Goal: Task Accomplishment & Management: Use online tool/utility

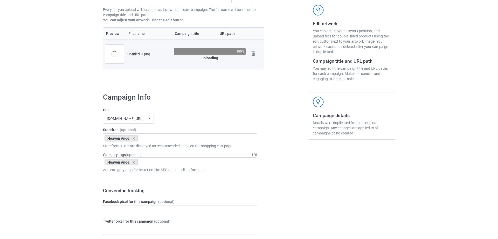
scroll to position [104, 0]
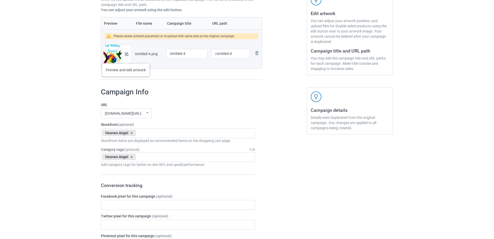
click at [128, 57] on div at bounding box center [126, 53] width 9 height 19
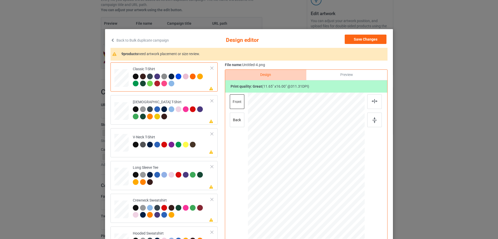
scroll to position [26, 0]
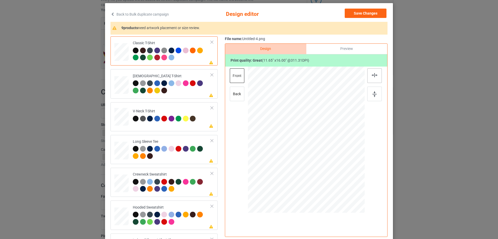
click at [371, 79] on div at bounding box center [375, 75] width 15 height 15
click at [189, 95] on td "Please review artwork placement [DEMOGRAPHIC_DATA] T-Shirt" at bounding box center [172, 83] width 84 height 25
click at [370, 78] on div at bounding box center [375, 75] width 15 height 15
click at [187, 125] on td "Please review artwork placement V-Neck T-Shirt" at bounding box center [172, 115] width 84 height 23
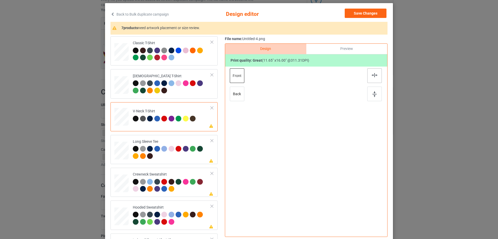
click at [370, 72] on div at bounding box center [375, 75] width 15 height 15
click at [193, 155] on div at bounding box center [172, 153] width 78 height 14
click at [372, 73] on img at bounding box center [375, 75] width 6 height 4
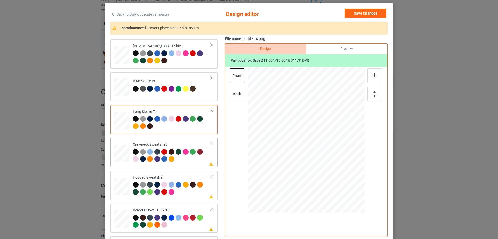
scroll to position [52, 0]
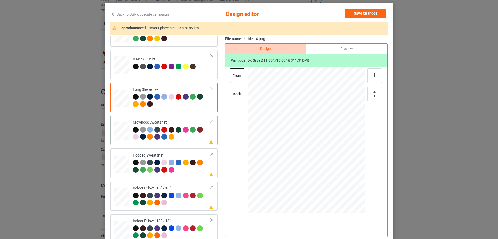
click at [195, 139] on div at bounding box center [172, 134] width 78 height 14
click at [369, 75] on div at bounding box center [375, 75] width 15 height 15
click at [188, 151] on div "Please review artwork placement Hooded Sweatshirt" at bounding box center [164, 162] width 107 height 29
click at [376, 77] on div at bounding box center [375, 75] width 15 height 15
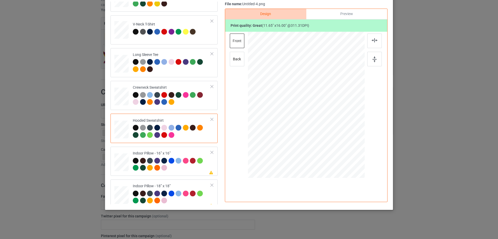
scroll to position [61, 0]
click at [173, 150] on td "Please review artwork placement Indoor Pillow - 16” x 16”" at bounding box center [172, 160] width 84 height 25
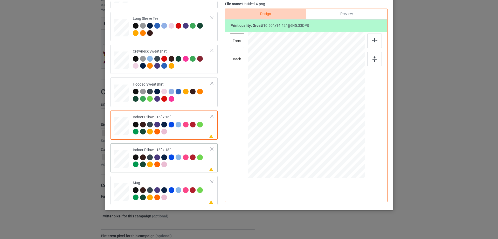
scroll to position [89, 0]
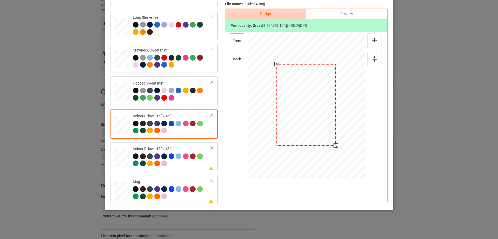
click at [337, 143] on div at bounding box center [306, 104] width 117 height 117
click at [344, 14] on div "Preview" at bounding box center [347, 14] width 81 height 10
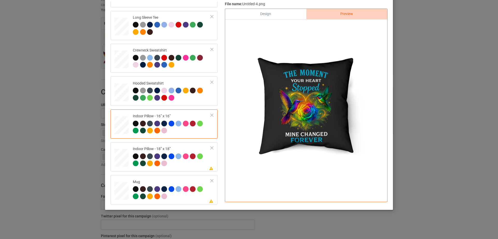
click at [272, 13] on div "Design" at bounding box center [265, 14] width 81 height 10
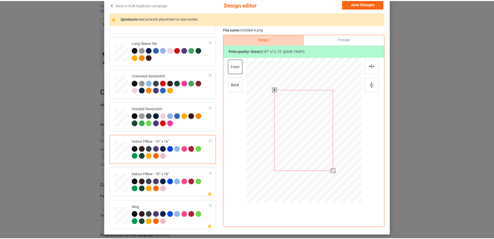
scroll to position [35, 0]
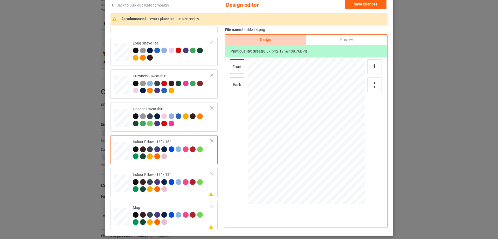
click at [237, 87] on div "back" at bounding box center [237, 84] width 15 height 15
drag, startPoint x: 339, startPoint y: 178, endPoint x: 334, endPoint y: 171, distance: 8.3
click at [334, 171] on div at bounding box center [336, 172] width 4 height 4
click at [178, 193] on td "Please review artwork placement Indoor Pillow - 18” x 18”" at bounding box center [172, 182] width 84 height 25
click at [334, 172] on div at bounding box center [336, 172] width 4 height 4
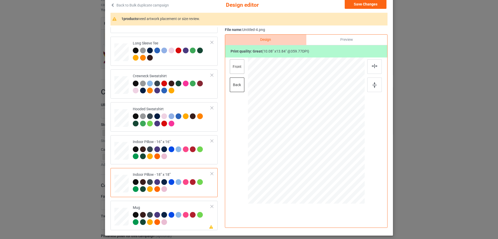
click at [241, 63] on div "front" at bounding box center [237, 66] width 15 height 15
drag, startPoint x: 339, startPoint y: 179, endPoint x: 335, endPoint y: 172, distance: 8.3
click at [335, 172] on div at bounding box center [336, 172] width 4 height 4
click at [156, 205] on div "Mug" at bounding box center [172, 214] width 78 height 19
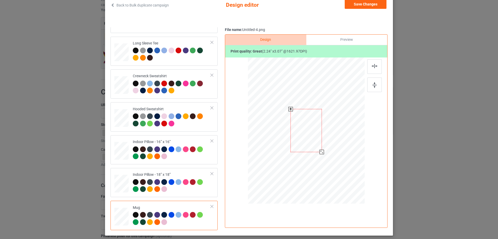
drag, startPoint x: 339, startPoint y: 177, endPoint x: 325, endPoint y: 146, distance: 33.7
click at [325, 146] on div at bounding box center [306, 130] width 117 height 49
drag, startPoint x: 346, startPoint y: 146, endPoint x: 349, endPoint y: 146, distance: 3.1
click at [349, 146] on div at bounding box center [338, 130] width 31 height 43
click at [376, 91] on div at bounding box center [375, 84] width 15 height 15
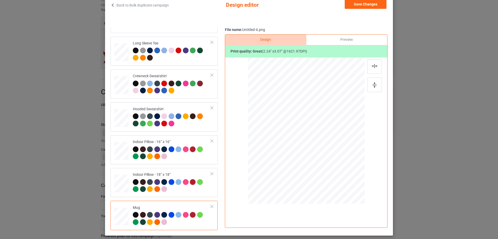
click at [353, 46] on div "Print quality: great ( 2.24 " x 3.07 " @ 1621.97 DPI)" at bounding box center [306, 51] width 162 height 12
click at [352, 42] on div "Preview" at bounding box center [347, 40] width 81 height 10
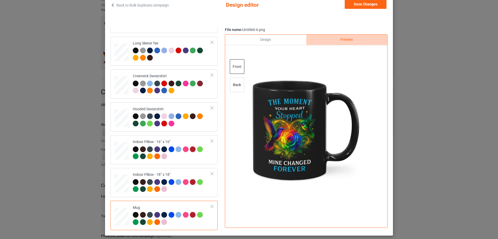
click at [273, 40] on div "Design" at bounding box center [265, 40] width 81 height 10
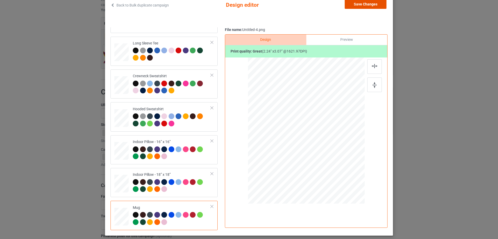
click at [371, 8] on button "Save Changes" at bounding box center [366, 3] width 42 height 9
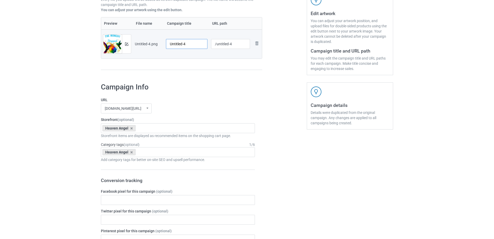
click at [195, 42] on input "Untitled-4" at bounding box center [187, 44] width 42 height 10
click at [189, 45] on input "Untitled-4" at bounding box center [187, 44] width 42 height 10
paste input "The Moment Yor Heart Stopped Mine Changed Forever"
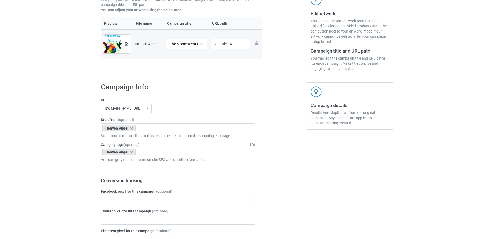
scroll to position [0, 55]
type input "The Moment Yor Heart Stopped Mine Changed Forever"
click at [204, 76] on div "Campaign to duplicate Your Heart Stopped But My Love For You Did Not I Miss You…" at bounding box center [181, 6] width 169 height 146
drag, startPoint x: 217, startPoint y: 44, endPoint x: 256, endPoint y: 40, distance: 39.6
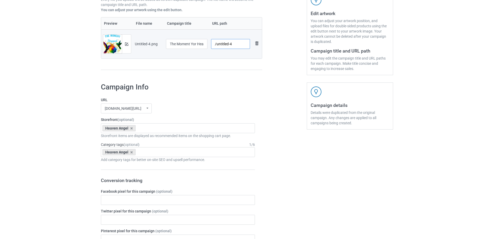
click at [256, 41] on tr "Preview and edit artwork Untitled-4.png The Moment Yor Heart Stopped Mine Chang…" at bounding box center [181, 43] width 161 height 29
drag, startPoint x: 225, startPoint y: 45, endPoint x: 229, endPoint y: 45, distance: 4.2
click at [229, 45] on input "/tmy12" at bounding box center [230, 44] width 39 height 10
drag, startPoint x: 224, startPoint y: 45, endPoint x: 232, endPoint y: 45, distance: 7.8
click at [232, 45] on input "/tmy18" at bounding box center [230, 44] width 39 height 10
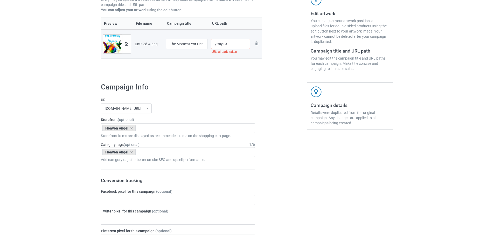
drag, startPoint x: 225, startPoint y: 45, endPoint x: 234, endPoint y: 45, distance: 9.1
click at [234, 45] on input "/tmy19" at bounding box center [230, 44] width 39 height 10
drag, startPoint x: 224, startPoint y: 45, endPoint x: 232, endPoint y: 44, distance: 7.8
click at [232, 44] on input "/tmy20" at bounding box center [230, 44] width 39 height 10
drag, startPoint x: 225, startPoint y: 44, endPoint x: 249, endPoint y: 46, distance: 24.2
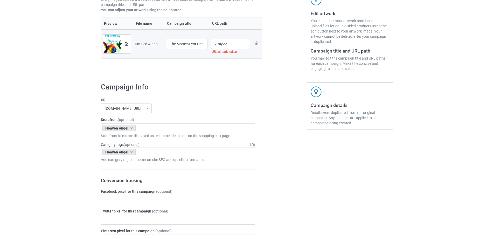
click at [250, 46] on td "/tmy22 URL already taken" at bounding box center [230, 43] width 43 height 29
drag, startPoint x: 223, startPoint y: 42, endPoint x: 231, endPoint y: 42, distance: 7.8
click at [231, 42] on input "/tmy25" at bounding box center [230, 44] width 39 height 10
drag, startPoint x: 224, startPoint y: 44, endPoint x: 238, endPoint y: 43, distance: 13.5
click at [238, 43] on input "/tmy22" at bounding box center [230, 44] width 39 height 10
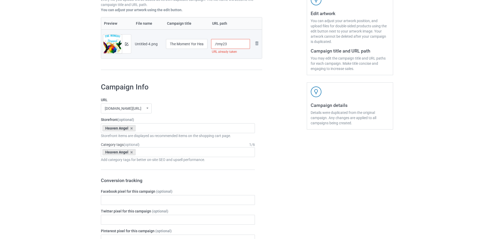
drag, startPoint x: 226, startPoint y: 44, endPoint x: 232, endPoint y: 44, distance: 6.0
click at [232, 44] on input "/tmy23" at bounding box center [230, 44] width 39 height 10
type input "/tmy25"
click at [254, 66] on div "Preview File name Campaign title URL path Preview and edit artwork Untitled-4.p…" at bounding box center [181, 43] width 161 height 53
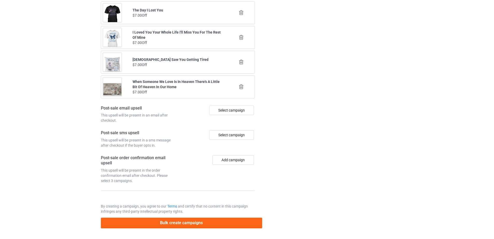
scroll to position [604, 0]
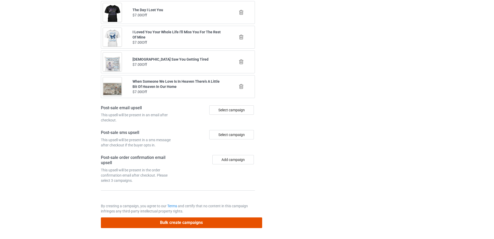
click at [195, 221] on button "Bulk create campaigns" at bounding box center [181, 222] width 161 height 11
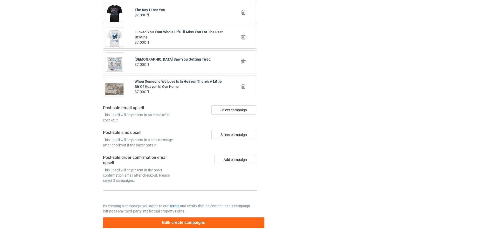
scroll to position [0, 0]
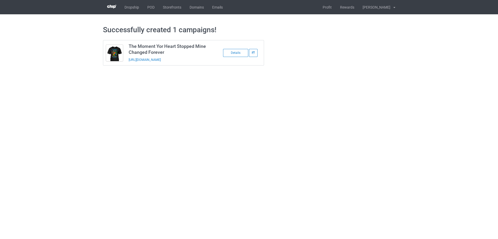
drag, startPoint x: 155, startPoint y: 69, endPoint x: 129, endPoint y: 64, distance: 26.8
click at [129, 64] on td "The Moment Yor Heart Stopped Mine Changed Forever https://www.sendinglovetoheav…" at bounding box center [170, 52] width 88 height 25
copy link "https://www.sendinglovetoheaven.com/tmy25"
click at [210, 84] on body "Dropship POD Storefronts Domains Emails Profit Rewards Đỗ Cao Thái Settings Log…" at bounding box center [249, 119] width 498 height 239
click at [186, 125] on body "Dropship POD Storefronts Domains Emails Profit Rewards Đỗ Cao Thái Settings Log…" at bounding box center [249, 119] width 498 height 239
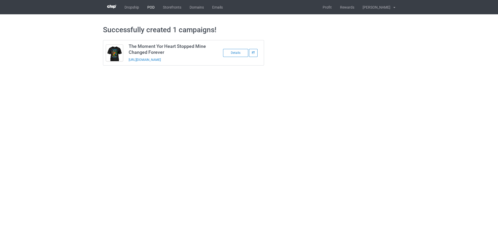
click at [150, 8] on link "POD" at bounding box center [151, 7] width 16 height 14
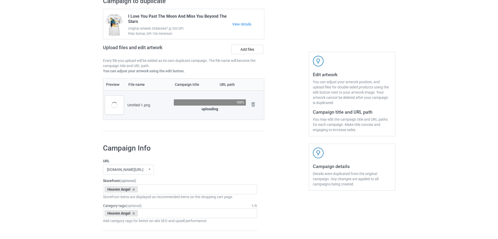
scroll to position [52, 0]
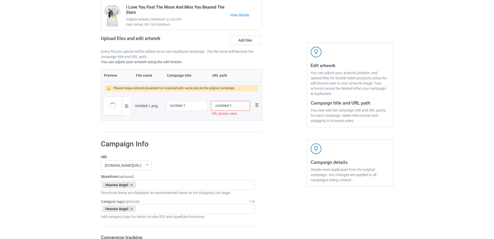
click at [290, 128] on div at bounding box center [284, 59] width 37 height 151
click at [127, 107] on button at bounding box center [126, 106] width 3 height 4
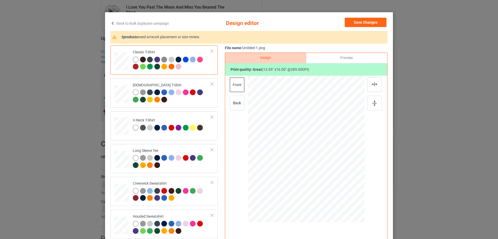
scroll to position [26, 0]
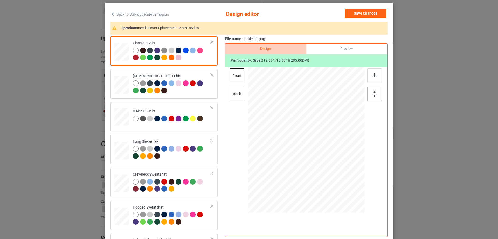
click at [369, 91] on div at bounding box center [375, 93] width 15 height 15
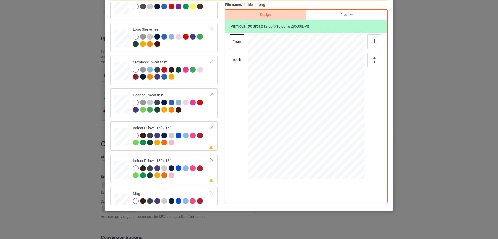
scroll to position [61, 0]
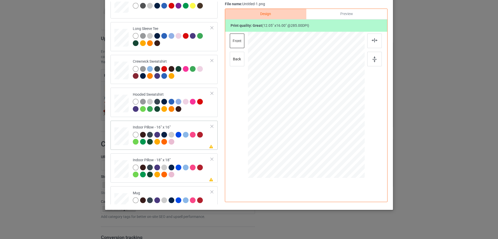
click at [378, 41] on div at bounding box center [375, 40] width 15 height 15
drag, startPoint x: 341, startPoint y: 151, endPoint x: 336, endPoint y: 143, distance: 9.1
click at [336, 143] on div at bounding box center [336, 144] width 4 height 4
click at [341, 16] on div "Preview" at bounding box center [347, 14] width 81 height 10
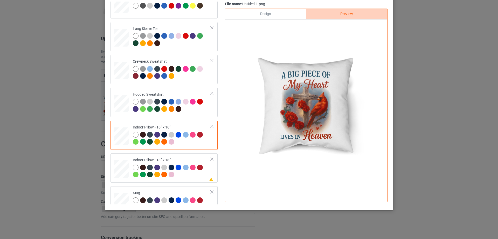
click at [283, 18] on div "Design" at bounding box center [265, 14] width 81 height 10
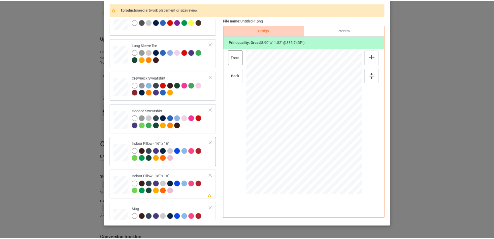
scroll to position [35, 0]
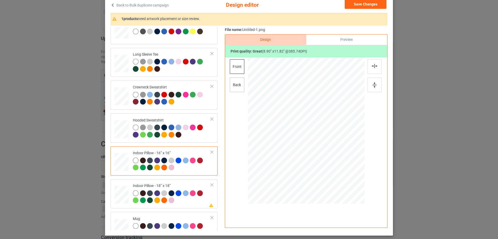
click at [237, 85] on div "back" at bounding box center [237, 84] width 15 height 15
drag, startPoint x: 339, startPoint y: 177, endPoint x: 335, endPoint y: 170, distance: 8.3
click at [335, 170] on div at bounding box center [336, 170] width 4 height 4
click at [164, 180] on div "Please review artwork placement Indoor Pillow - 18” x 18”" at bounding box center [164, 193] width 107 height 29
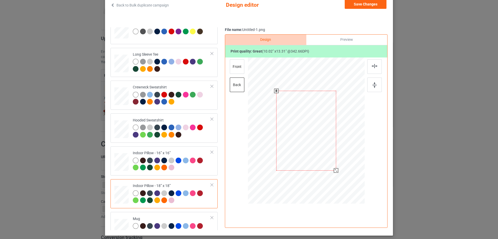
drag, startPoint x: 338, startPoint y: 176, endPoint x: 335, endPoint y: 169, distance: 8.2
click at [335, 169] on div at bounding box center [336, 170] width 4 height 4
click at [235, 65] on div "front" at bounding box center [237, 66] width 15 height 15
drag, startPoint x: 338, startPoint y: 174, endPoint x: 336, endPoint y: 171, distance: 3.4
click at [336, 171] on div at bounding box center [337, 170] width 4 height 4
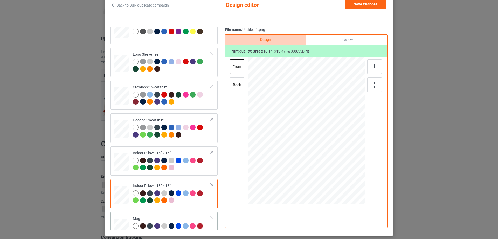
click at [199, 213] on div "Mug" at bounding box center [164, 226] width 107 height 29
click at [365, 42] on div "Preview" at bounding box center [347, 40] width 81 height 10
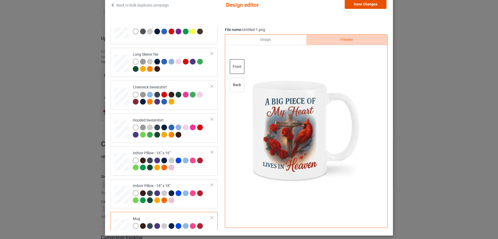
click at [362, 6] on button "Save Changes" at bounding box center [366, 3] width 42 height 9
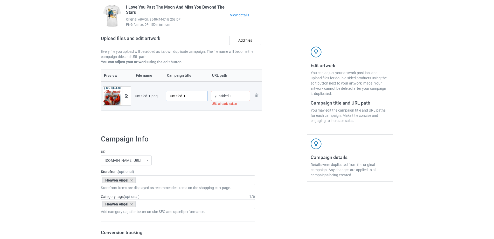
click at [190, 93] on input "Untitled-1" at bounding box center [187, 96] width 42 height 10
paste input "A Big Piece Of My Heart Lives In Heaven"
type input "A Big Piece Of My Heart Lives In Heaven"
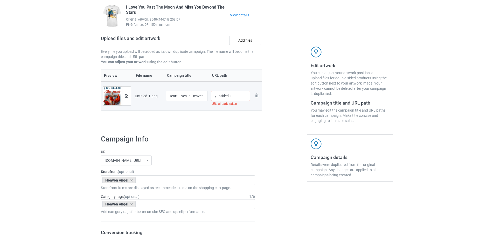
scroll to position [0, 0]
drag, startPoint x: 216, startPoint y: 97, endPoint x: 243, endPoint y: 94, distance: 26.6
click at [243, 94] on input "/untitled-1" at bounding box center [230, 96] width 39 height 10
type input "/abp38"
click at [229, 108] on td "/abp38" at bounding box center [230, 95] width 43 height 29
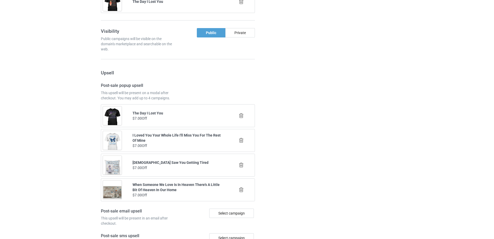
scroll to position [604, 0]
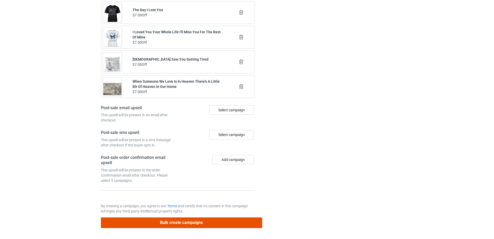
click at [199, 224] on button "Bulk create campaigns" at bounding box center [181, 222] width 161 height 11
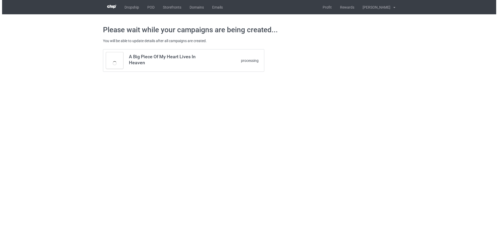
scroll to position [0, 0]
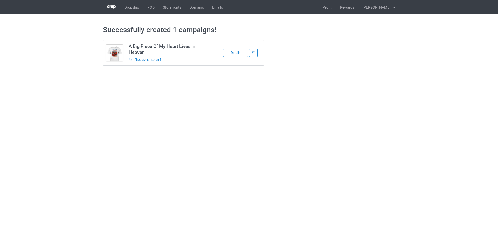
drag, startPoint x: 202, startPoint y: 63, endPoint x: 128, endPoint y: 65, distance: 74.0
click at [128, 65] on div "A Big Piece Of My Heart Lives In Heaven https://www.sendinglovetoheaven.com/abp…" at bounding box center [183, 52] width 161 height 25
click at [200, 61] on div "https://www.sendinglovetoheaven.com/abp38" at bounding box center [165, 59] width 73 height 5
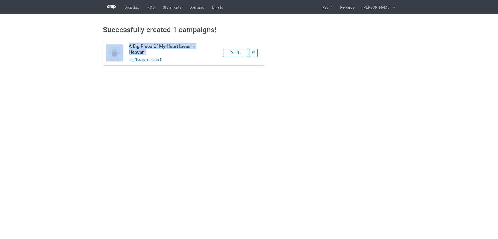
copy tbody "A Big Piece Of My Heart Lives In Heaven"
click at [205, 81] on body "Dropship POD Storefronts Domains Emails Profit Rewards Đỗ Cao Thái Settings Log…" at bounding box center [249, 119] width 498 height 239
click at [271, 92] on body "Dropship POD Storefronts Domains Emails Profit Rewards Đỗ Cao Thái Settings Log…" at bounding box center [249, 119] width 498 height 239
click at [151, 7] on link "POD" at bounding box center [151, 7] width 16 height 14
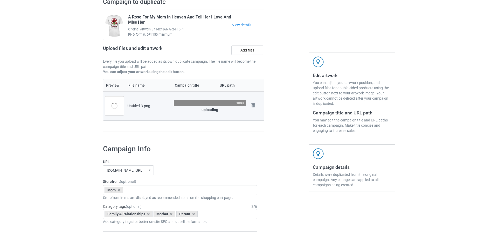
scroll to position [66, 0]
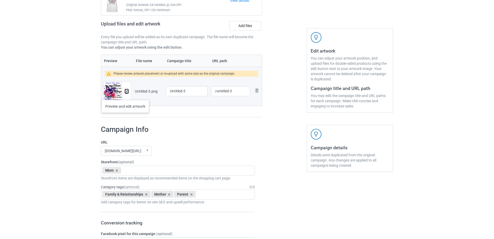
click at [125, 93] on button at bounding box center [126, 91] width 3 height 4
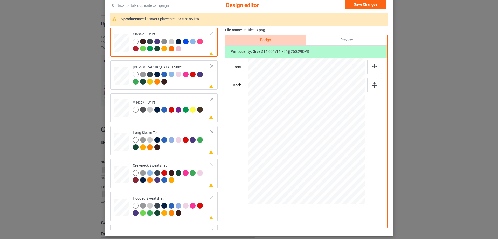
scroll to position [26, 0]
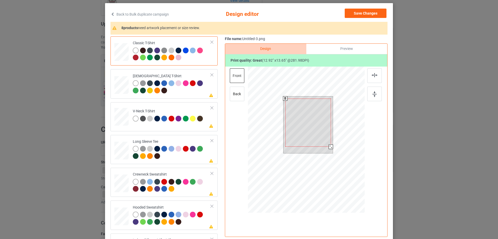
drag, startPoint x: 331, startPoint y: 148, endPoint x: 329, endPoint y: 146, distance: 3.9
click at [329, 146] on div at bounding box center [331, 146] width 4 height 4
click at [321, 136] on div at bounding box center [308, 121] width 44 height 47
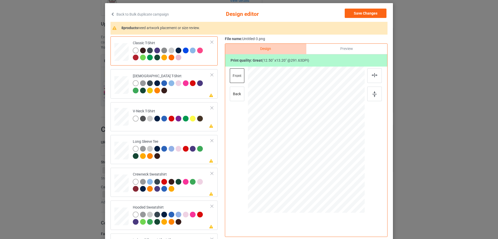
scroll to position [52, 0]
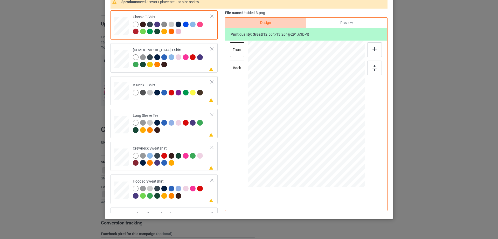
click at [348, 22] on div "Preview" at bounding box center [347, 23] width 81 height 10
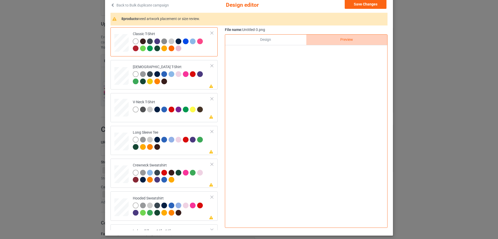
scroll to position [26, 0]
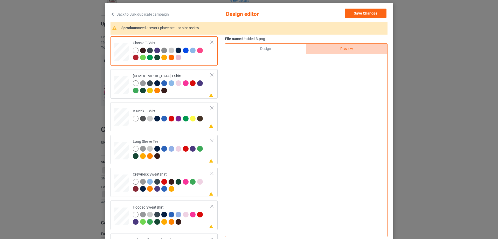
click at [279, 50] on div "Design" at bounding box center [265, 49] width 81 height 10
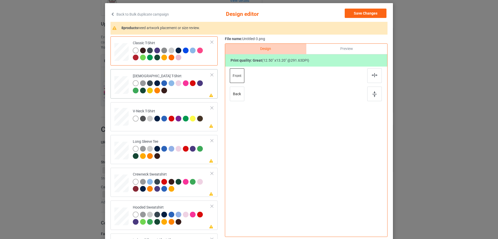
click at [190, 91] on div at bounding box center [172, 87] width 78 height 14
click at [374, 76] on img at bounding box center [375, 75] width 6 height 4
click at [186, 126] on td "Please review artwork placement V-Neck T-Shirt" at bounding box center [172, 115] width 84 height 23
click at [378, 75] on div at bounding box center [375, 75] width 15 height 15
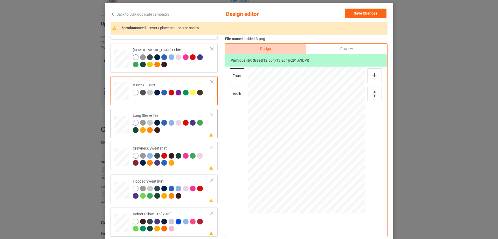
click at [177, 112] on td "Please review artwork placement Long Sleeve Tee" at bounding box center [172, 123] width 84 height 25
click at [372, 73] on img at bounding box center [375, 75] width 6 height 4
click at [175, 146] on div "Crewneck Sweatshirt" at bounding box center [172, 155] width 78 height 19
click at [375, 71] on div at bounding box center [375, 75] width 15 height 15
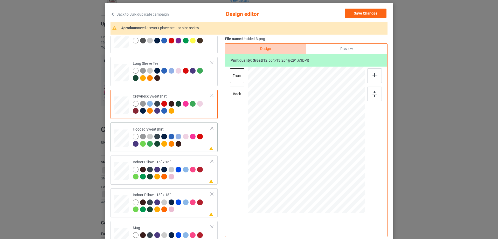
click at [174, 128] on div "Hooded Sweatshirt" at bounding box center [172, 136] width 78 height 19
click at [371, 72] on div at bounding box center [375, 75] width 15 height 15
click at [177, 163] on div "Indoor Pillow - 16” x 16”" at bounding box center [172, 168] width 78 height 19
click at [341, 47] on div "Preview" at bounding box center [347, 49] width 81 height 10
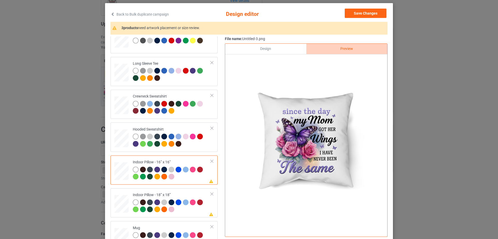
click at [282, 51] on div "Design" at bounding box center [265, 49] width 81 height 10
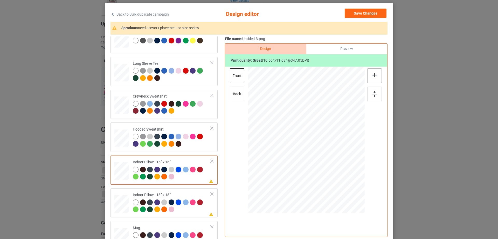
click at [376, 77] on div at bounding box center [375, 75] width 15 height 15
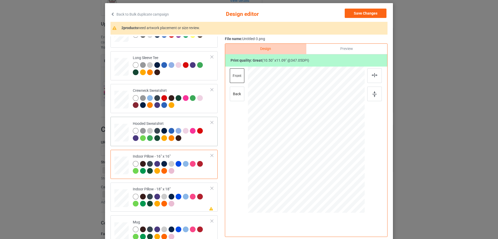
scroll to position [89, 0]
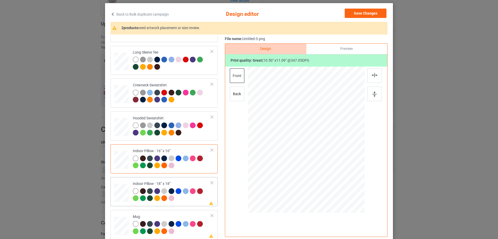
click at [167, 184] on div "Indoor Pillow - 18” x 18”" at bounding box center [172, 190] width 78 height 19
click at [374, 73] on div at bounding box center [375, 75] width 15 height 15
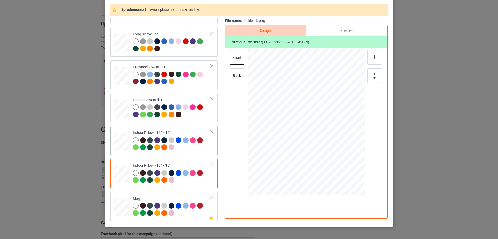
scroll to position [61, 0]
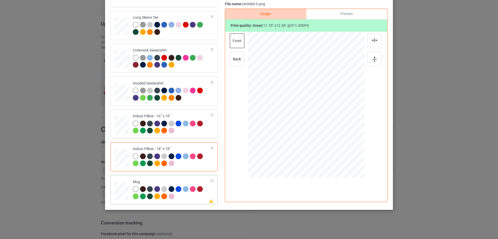
click at [161, 181] on div "Mug" at bounding box center [172, 188] width 78 height 19
click at [337, 138] on div at bounding box center [306, 105] width 117 height 147
drag, startPoint x: 338, startPoint y: 140, endPoint x: 328, endPoint y: 119, distance: 23.1
click at [328, 119] on div at bounding box center [306, 104] width 117 height 49
drag, startPoint x: 311, startPoint y: 110, endPoint x: 343, endPoint y: 110, distance: 31.9
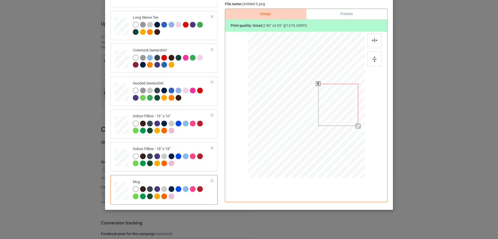
click at [343, 110] on div at bounding box center [338, 105] width 40 height 42
click at [374, 61] on img at bounding box center [375, 59] width 4 height 6
click at [351, 18] on div "Preview" at bounding box center [347, 14] width 81 height 10
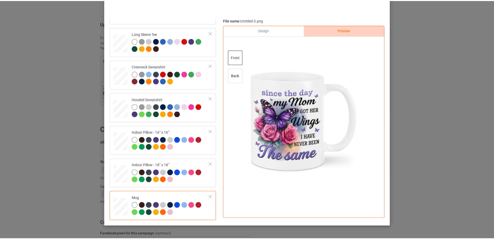
scroll to position [35, 0]
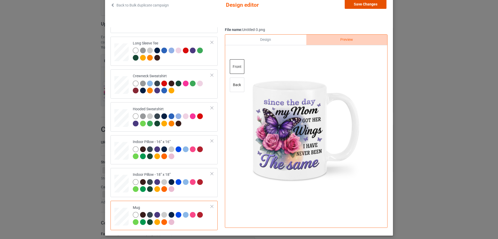
click at [362, 5] on button "Save Changes" at bounding box center [366, 3] width 42 height 9
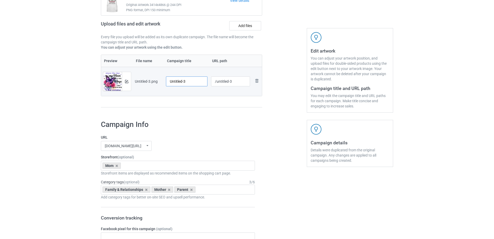
click at [182, 86] on input "Untitled-3" at bounding box center [187, 81] width 42 height 10
paste input "Since The Day My Mom Got Her Wings I Have Never Been The Same"
type input "Since The Day My Mom Got Her Wings I Have Never Been The Same"
click at [186, 101] on div "Preview File name Campaign title URL path Preview and edit artwork Untitled-3.p…" at bounding box center [181, 81] width 161 height 53
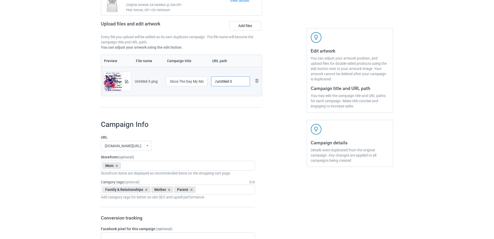
drag, startPoint x: 218, startPoint y: 83, endPoint x: 243, endPoint y: 79, distance: 26.2
click at [243, 79] on input "/untitled-3" at bounding box center [230, 81] width 39 height 10
type input "/mstd19"
click at [260, 116] on div "Campaign to duplicate A Rose For My Mom In Heaven And Tell Her I Love And Miss …" at bounding box center [181, 43] width 169 height 146
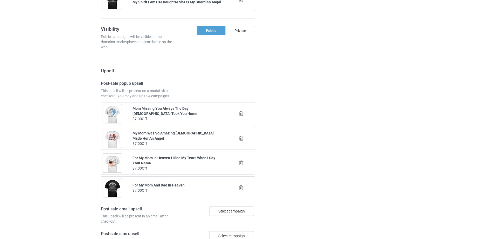
scroll to position [604, 0]
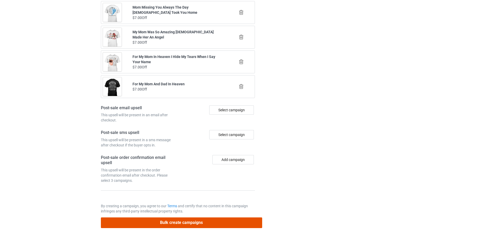
click at [197, 222] on button "Bulk create campaigns" at bounding box center [181, 222] width 161 height 11
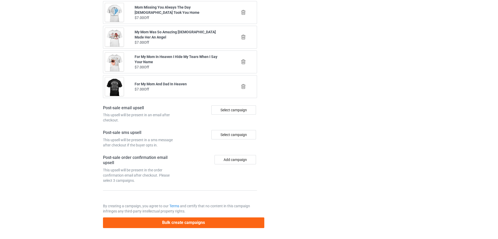
scroll to position [0, 0]
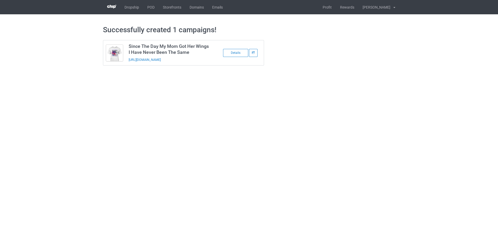
drag, startPoint x: 206, startPoint y: 62, endPoint x: 128, endPoint y: 63, distance: 77.9
click at [128, 63] on td "Since The Day My Mom Got Her Wings I Have Never Been The Same https://www.sendi…" at bounding box center [170, 52] width 88 height 25
copy link "https://www.sendinglovetoheaven.com/mstd19"
click at [417, 97] on body "Dropship POD Storefronts Domains Emails Profit Rewards Đỗ Cao Thái Settings Log…" at bounding box center [249, 119] width 498 height 239
click at [154, 7] on link "POD" at bounding box center [151, 7] width 16 height 14
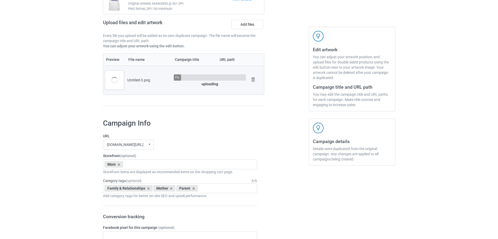
scroll to position [78, 0]
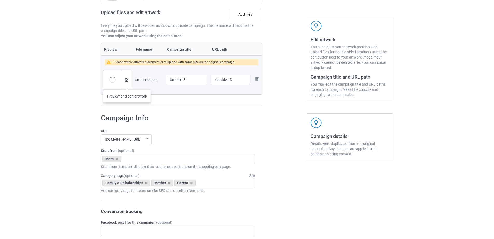
click at [127, 84] on div at bounding box center [126, 79] width 9 height 19
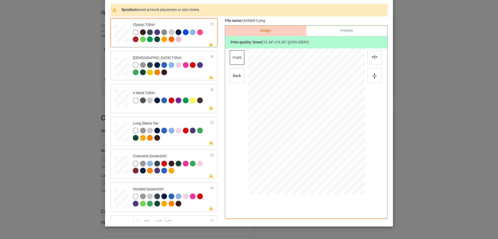
scroll to position [35, 0]
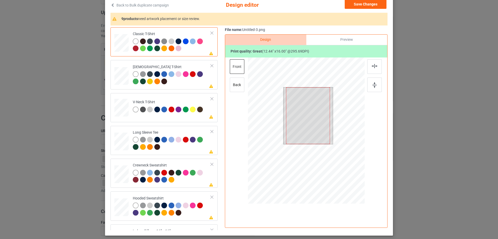
click at [307, 120] on div at bounding box center [308, 115] width 44 height 57
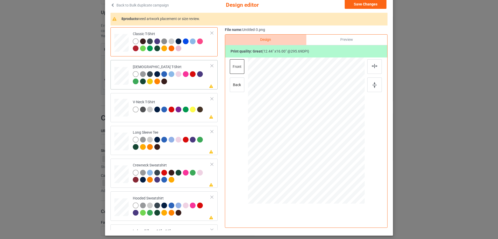
click at [189, 83] on div at bounding box center [172, 78] width 78 height 14
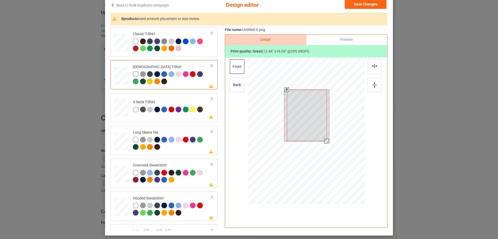
click at [311, 110] on div at bounding box center [307, 115] width 40 height 51
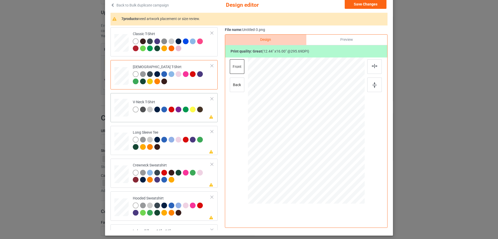
click at [181, 119] on div "Please review artwork placement V-Neck T-Shirt" at bounding box center [164, 107] width 107 height 29
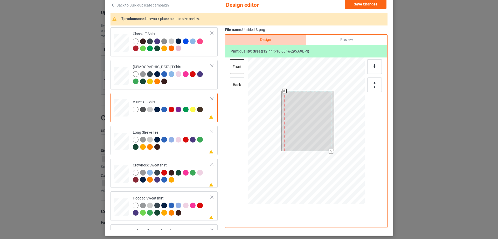
click at [320, 119] on div at bounding box center [308, 121] width 47 height 60
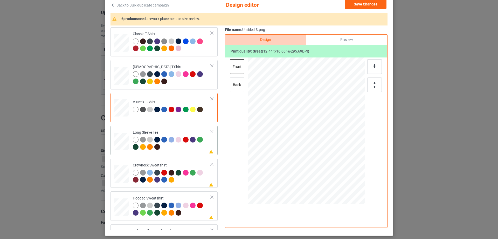
click at [188, 146] on div at bounding box center [172, 144] width 78 height 14
click at [302, 118] on div at bounding box center [309, 118] width 39 height 50
click at [184, 161] on td "Please review artwork placement Crewneck Sweatshirt" at bounding box center [172, 172] width 84 height 25
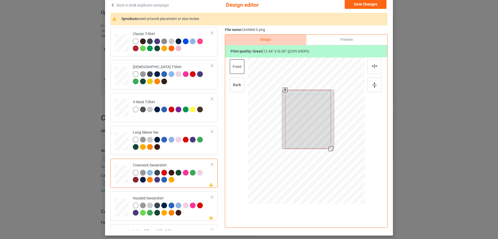
click at [287, 115] on div at bounding box center [308, 119] width 46 height 59
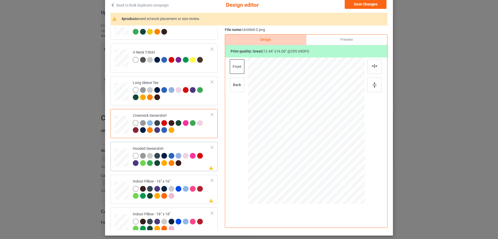
scroll to position [52, 0]
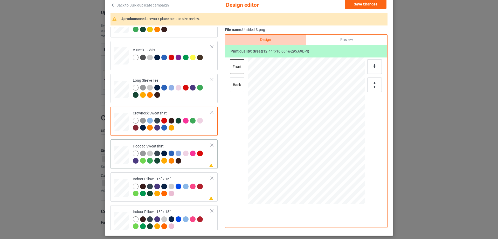
click at [170, 147] on div "Hooded Sweatshirt" at bounding box center [172, 153] width 78 height 19
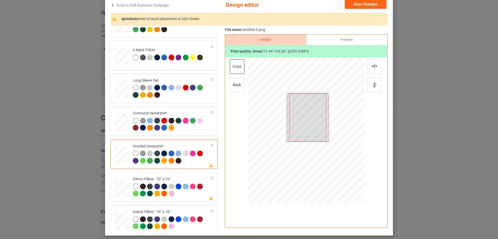
click at [318, 125] on div at bounding box center [307, 117] width 37 height 48
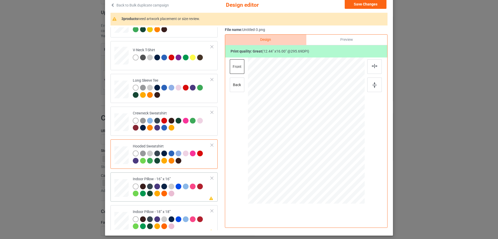
click at [152, 180] on div "Indoor Pillow - 16” x 16”" at bounding box center [172, 185] width 78 height 19
drag, startPoint x: 337, startPoint y: 174, endPoint x: 335, endPoint y: 168, distance: 6.3
click at [335, 168] on div at bounding box center [337, 170] width 4 height 4
click at [344, 42] on div "Preview" at bounding box center [347, 40] width 81 height 10
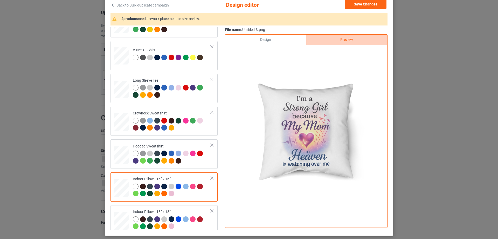
click at [274, 36] on div "Design" at bounding box center [265, 40] width 81 height 10
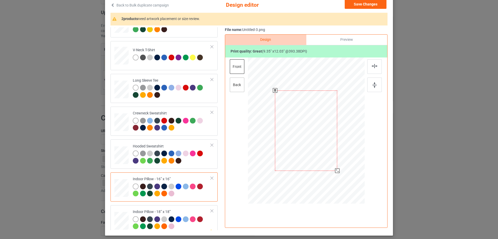
click at [236, 86] on div "back" at bounding box center [237, 84] width 15 height 15
drag, startPoint x: 337, startPoint y: 176, endPoint x: 335, endPoint y: 170, distance: 6.2
click at [335, 170] on div at bounding box center [337, 170] width 4 height 4
click at [161, 207] on div "Please review artwork placement Indoor Pillow - 18” x 18”" at bounding box center [164, 219] width 107 height 29
drag, startPoint x: 339, startPoint y: 175, endPoint x: 336, endPoint y: 170, distance: 5.7
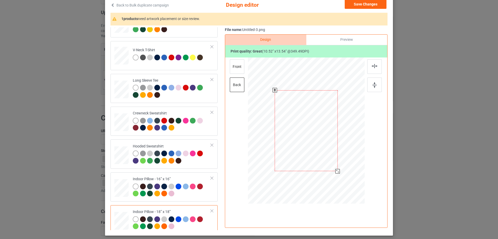
click at [336, 170] on div at bounding box center [338, 171] width 4 height 4
click at [240, 71] on div "front" at bounding box center [237, 66] width 15 height 15
drag, startPoint x: 339, startPoint y: 176, endPoint x: 337, endPoint y: 171, distance: 5.6
click at [337, 171] on div at bounding box center [338, 171] width 4 height 4
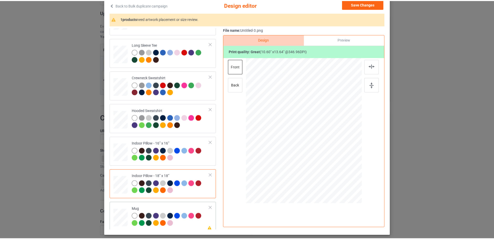
scroll to position [89, 0]
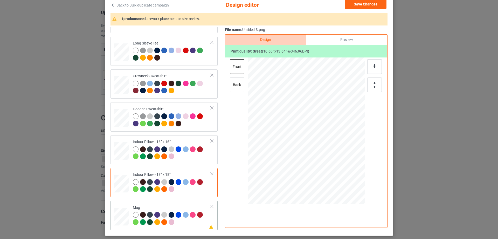
click at [169, 202] on div "Please review artwork placement Mug" at bounding box center [164, 214] width 107 height 29
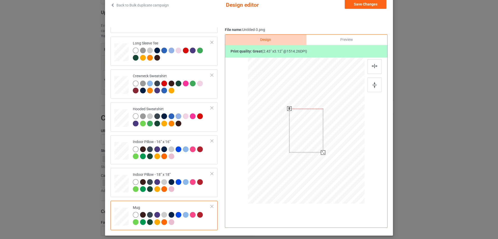
drag, startPoint x: 325, startPoint y: 145, endPoint x: 326, endPoint y: 147, distance: 2.9
click at [326, 147] on div at bounding box center [306, 130] width 117 height 49
drag, startPoint x: 321, startPoint y: 145, endPoint x: 353, endPoint y: 146, distance: 32.4
click at [353, 146] on div at bounding box center [339, 131] width 34 height 44
click at [373, 89] on div at bounding box center [375, 84] width 15 height 15
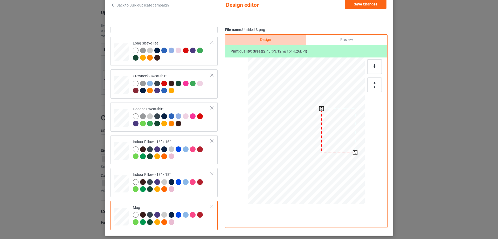
click at [347, 127] on div at bounding box center [339, 131] width 34 height 44
click at [335, 43] on div "Preview" at bounding box center [347, 40] width 81 height 10
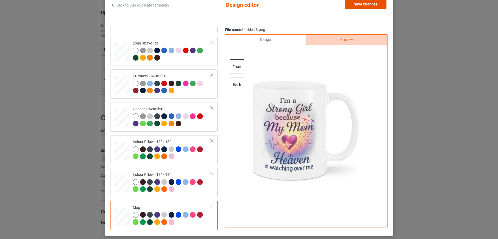
click at [368, 6] on button "Save Changes" at bounding box center [366, 3] width 42 height 9
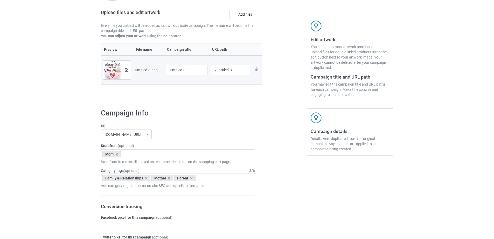
click at [180, 77] on div at bounding box center [187, 76] width 42 height 3
click at [184, 71] on input "Untitled-3" at bounding box center [187, 70] width 42 height 10
paste input "I'm A Strong Girl Because My Mom In Heaven Is Watching Over Me"
type input "I'm A Strong Girl Because My Mom In Heaven Is Watching Over Me"
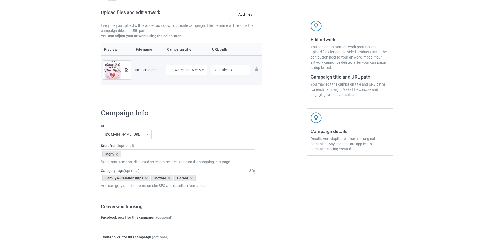
click at [186, 90] on div "Preview File name Campaign title URL path Preview and edit artwork Untitled-3.p…" at bounding box center [181, 69] width 161 height 53
drag, startPoint x: 217, startPoint y: 72, endPoint x: 245, endPoint y: 68, distance: 28.5
click at [245, 68] on input "/untitled-3" at bounding box center [230, 70] width 39 height 10
drag, startPoint x: 225, startPoint y: 72, endPoint x: 234, endPoint y: 75, distance: 9.8
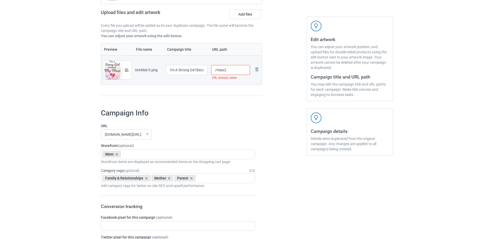
click at [234, 75] on div "/mias2 URL already taken" at bounding box center [230, 70] width 39 height 10
type input "/mias2"
click at [229, 85] on div "Preview File name Campaign title URL path Preview and edit artwork Untitled-3.p…" at bounding box center [181, 69] width 161 height 53
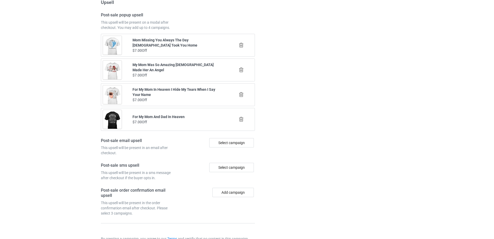
scroll to position [604, 0]
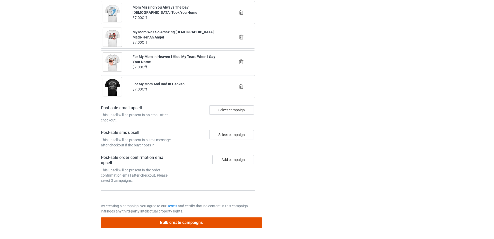
click at [201, 220] on button "Bulk create campaigns" at bounding box center [181, 222] width 161 height 11
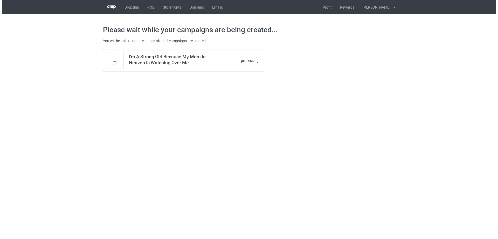
scroll to position [0, 0]
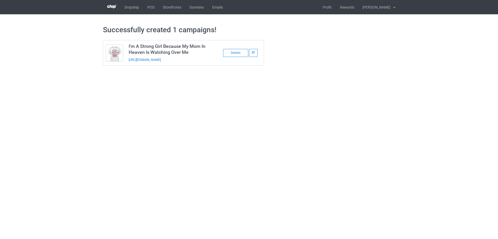
drag, startPoint x: 200, startPoint y: 59, endPoint x: 125, endPoint y: 65, distance: 76.1
click at [125, 65] on tbody "I'm A Strong Girl Because My Mom In Heaven Is Watching Over Me https://www.send…" at bounding box center [183, 52] width 161 height 25
copy tbody "I'm A Strong Girl Because My Mom In Heaven Is Watching Over Me https://www.send…"
click at [201, 56] on td "I'm A Strong Girl Because My Mom In Heaven Is Watching Over Me https://www.send…" at bounding box center [170, 52] width 88 height 25
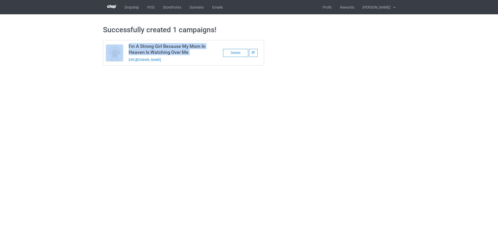
click at [201, 56] on td "I'm A Strong Girl Because My Mom In Heaven Is Watching Over Me https://www.send…" at bounding box center [170, 52] width 88 height 25
copy tbody "I'm A Strong Girl Because My Mom In Heaven Is Watching Over Me"
click at [419, 159] on body "Dropship POD Storefronts Domains Emails Profit Rewards Đỗ Cao Thái Settings Log…" at bounding box center [249, 119] width 498 height 239
click at [149, 9] on link "POD" at bounding box center [151, 7] width 16 height 14
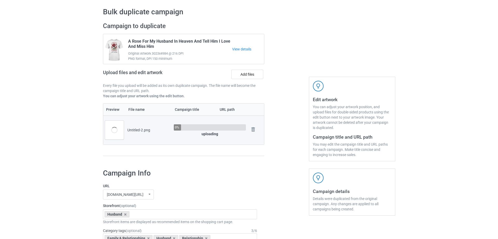
scroll to position [52, 0]
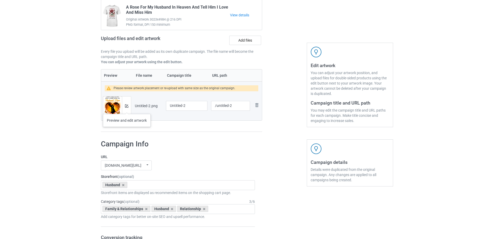
click at [127, 109] on div at bounding box center [126, 105] width 9 height 19
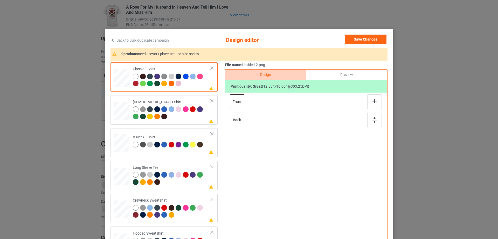
scroll to position [26, 0]
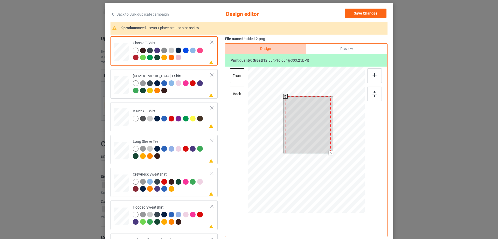
click at [310, 121] on div at bounding box center [308, 124] width 45 height 57
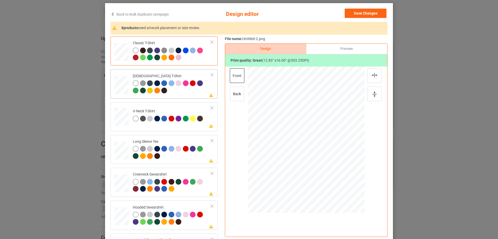
click at [174, 95] on td "Please review artwork placement [DEMOGRAPHIC_DATA] T-Shirt" at bounding box center [172, 83] width 84 height 25
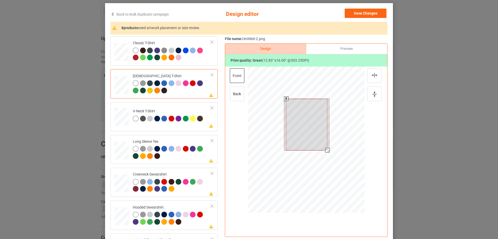
click at [304, 119] on div at bounding box center [306, 124] width 41 height 51
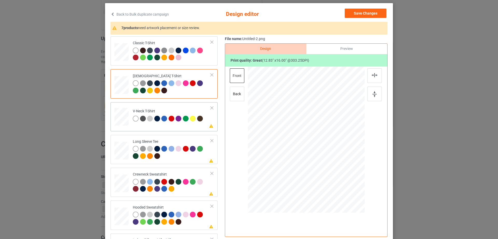
click at [191, 126] on td "Please review artwork placement V-Neck T-Shirt" at bounding box center [172, 115] width 84 height 23
click at [302, 128] on div at bounding box center [308, 130] width 48 height 60
click at [182, 160] on div at bounding box center [172, 153] width 78 height 14
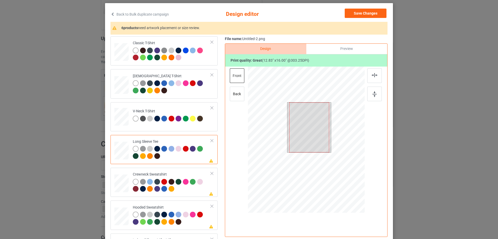
click at [307, 134] on div at bounding box center [309, 127] width 40 height 50
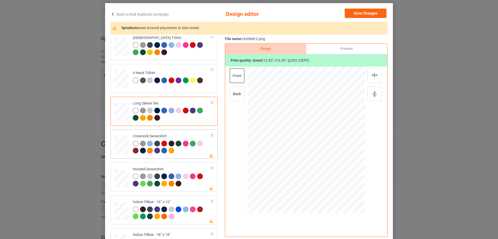
scroll to position [52, 0]
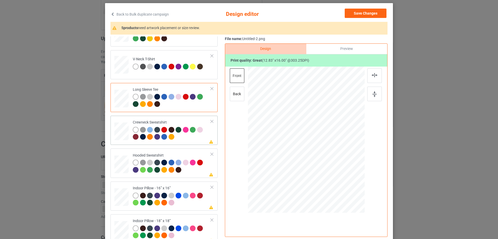
click at [181, 138] on div at bounding box center [172, 134] width 78 height 14
click at [308, 127] on div at bounding box center [307, 128] width 47 height 59
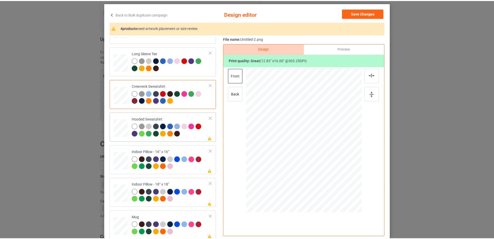
scroll to position [89, 0]
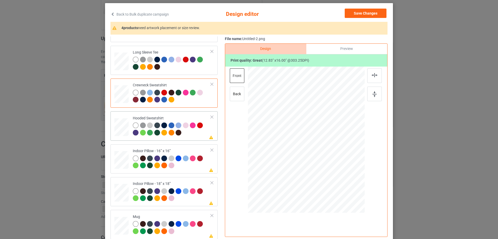
click at [194, 134] on div at bounding box center [172, 129] width 78 height 14
click at [194, 170] on div at bounding box center [172, 162] width 78 height 14
drag, startPoint x: 338, startPoint y: 182, endPoint x: 336, endPoint y: 179, distance: 4.8
click at [336, 179] on div at bounding box center [338, 179] width 4 height 4
click at [349, 52] on div "Preview" at bounding box center [347, 49] width 81 height 10
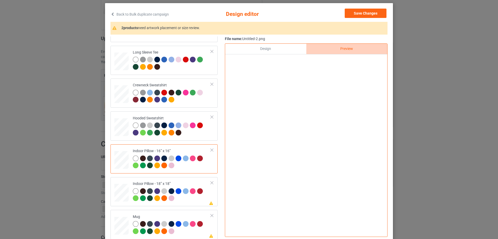
click at [282, 50] on div "Design" at bounding box center [265, 49] width 81 height 10
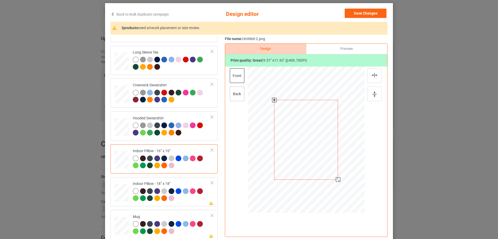
click at [240, 94] on div "back" at bounding box center [237, 93] width 15 height 15
click at [336, 179] on div at bounding box center [338, 179] width 4 height 4
click at [185, 201] on div at bounding box center [172, 195] width 78 height 14
drag, startPoint x: 338, startPoint y: 183, endPoint x: 335, endPoint y: 180, distance: 5.0
click at [336, 180] on div at bounding box center [338, 179] width 4 height 4
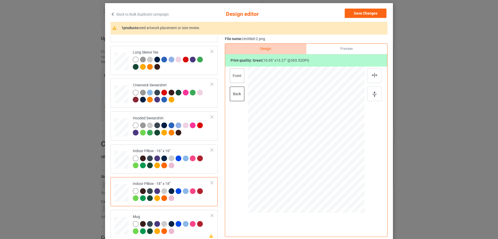
click at [237, 76] on div "front" at bounding box center [237, 75] width 15 height 15
drag, startPoint x: 337, startPoint y: 183, endPoint x: 335, endPoint y: 180, distance: 4.0
click at [337, 180] on div at bounding box center [339, 180] width 4 height 4
click at [177, 214] on div "Mug" at bounding box center [172, 223] width 78 height 19
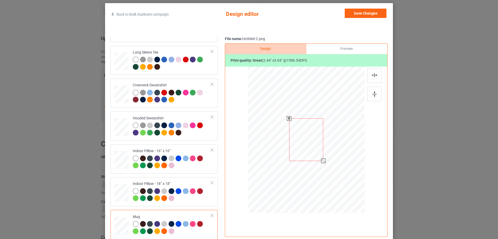
drag, startPoint x: 327, startPoint y: 160, endPoint x: 325, endPoint y: 157, distance: 4.7
click at [325, 157] on div at bounding box center [306, 139] width 117 height 49
drag, startPoint x: 318, startPoint y: 155, endPoint x: 350, endPoint y: 155, distance: 32.2
click at [350, 155] on div at bounding box center [339, 139] width 34 height 43
click at [378, 90] on div at bounding box center [375, 93] width 15 height 15
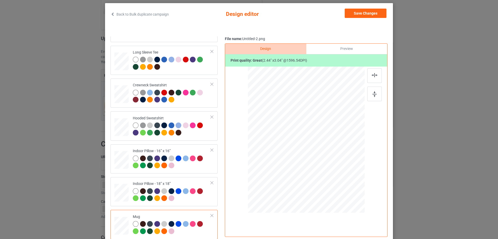
click at [348, 46] on div "Preview" at bounding box center [347, 49] width 81 height 10
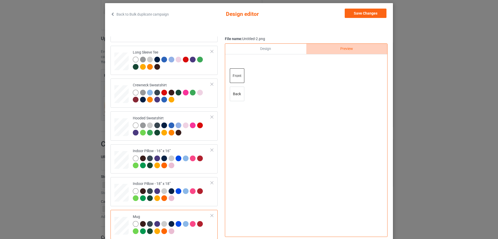
click at [277, 52] on div "Design" at bounding box center [265, 49] width 81 height 10
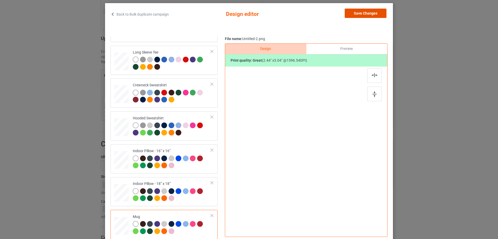
click at [365, 14] on button "Save Changes" at bounding box center [366, 13] width 42 height 9
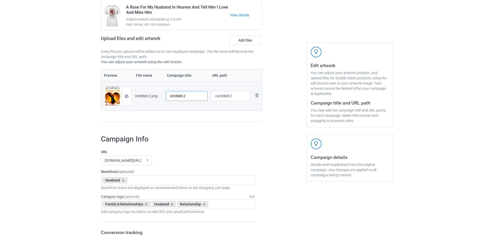
click at [174, 98] on input "Untitled-2" at bounding box center [187, 96] width 42 height 10
paste input "Ain't A Man Alive That Could Take My Husband's Place He Is Always In My Heart U…"
type input "Ain't A Man Alive That Could Take My Husband's Place He Is Always In My Heart U…"
click at [189, 121] on div "Preview File name Campaign title URL path Preview and edit artwork Untitled-2.p…" at bounding box center [181, 95] width 161 height 53
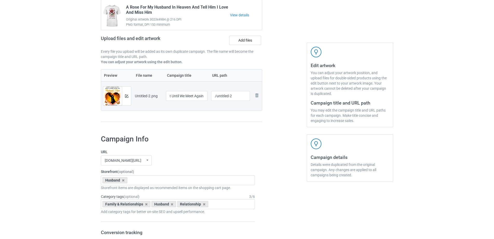
scroll to position [0, 0]
drag, startPoint x: 217, startPoint y: 97, endPoint x: 248, endPoint y: 95, distance: 30.7
click at [248, 95] on input "/untitled-2" at bounding box center [230, 96] width 39 height 10
type input "/haam8"
click at [260, 121] on div "Preview File name Campaign title URL path Preview and edit artwork Untitled-2.p…" at bounding box center [181, 95] width 161 height 53
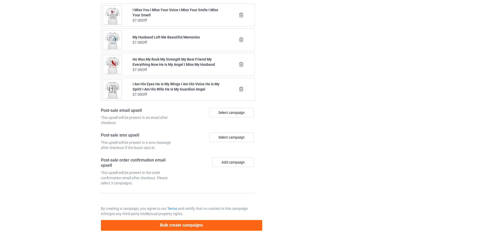
scroll to position [604, 0]
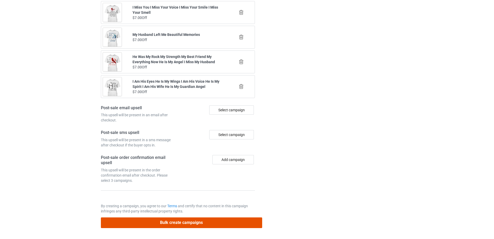
click at [206, 222] on button "Bulk create campaigns" at bounding box center [181, 222] width 161 height 11
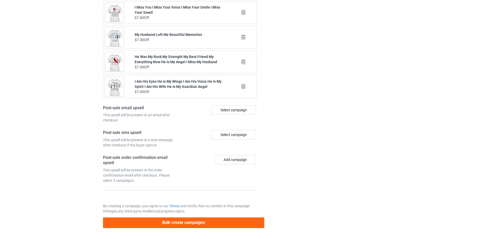
scroll to position [0, 0]
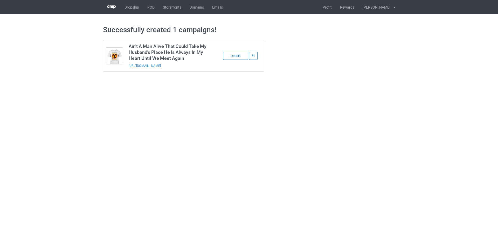
drag, startPoint x: 202, startPoint y: 64, endPoint x: 127, endPoint y: 70, distance: 75.3
click at [127, 70] on td "Ain't A Man Alive That Could Take My Husband's Place He Is Always In My Heart U…" at bounding box center [170, 55] width 88 height 31
copy link "[URL][DOMAIN_NAME]"
click at [435, 108] on body "Dropship POD Storefronts Domains Emails Profit Rewards [PERSON_NAME] Settings L…" at bounding box center [249, 119] width 498 height 239
click at [155, 8] on link "POD" at bounding box center [151, 7] width 16 height 14
